Goal: Go to known website: Access a specific website the user already knows

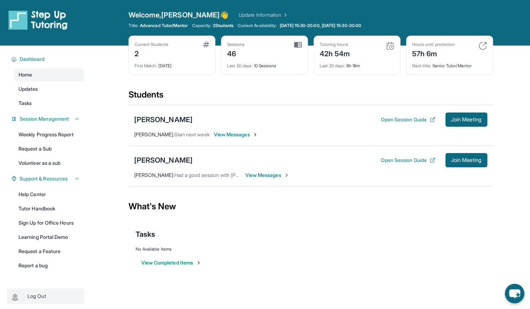
click at [20, 303] on link "| Log Out" at bounding box center [45, 296] width 77 height 16
click at [459, 154] on button "Join Meeting" at bounding box center [467, 160] width 42 height 14
